Goal: Transaction & Acquisition: Purchase product/service

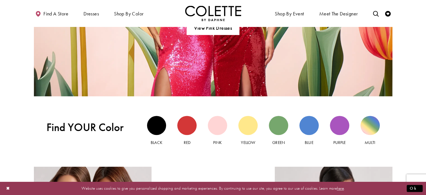
scroll to position [469, 0]
click at [162, 117] on link "Black" at bounding box center [156, 131] width 19 height 30
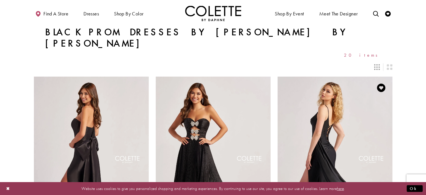
click at [304, 128] on img "Visit Colette by Daphne Style No. CL8480 Page" at bounding box center [334, 159] width 115 height 167
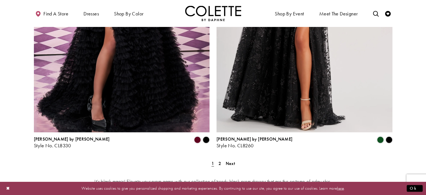
scroll to position [1026, 0]
click at [220, 160] on span "2" at bounding box center [219, 163] width 3 height 6
